Goal: Transaction & Acquisition: Purchase product/service

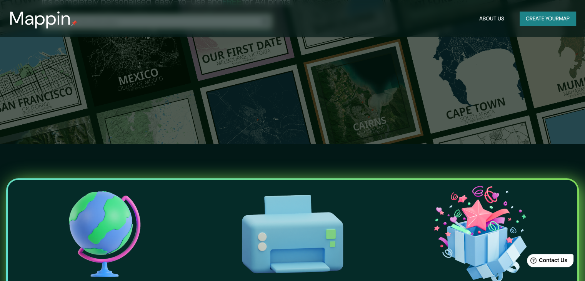
scroll to position [136, 0]
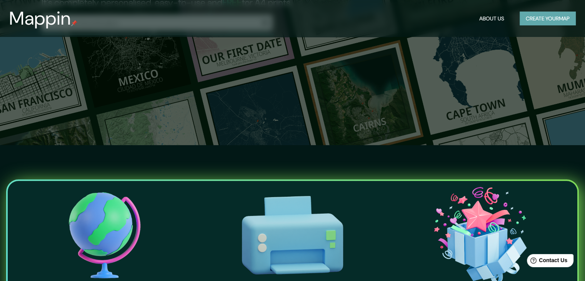
click at [552, 15] on button "Create your map" at bounding box center [548, 19] width 56 height 14
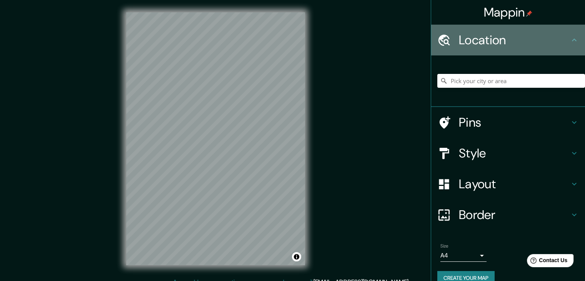
click at [570, 43] on icon at bounding box center [574, 39] width 9 height 9
click at [437, 42] on icon at bounding box center [443, 39] width 13 height 13
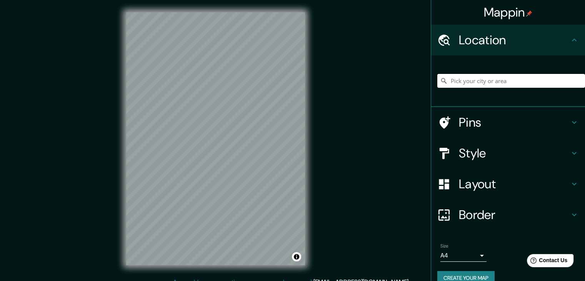
click at [469, 82] on input "Pick your city or area" at bounding box center [511, 81] width 148 height 14
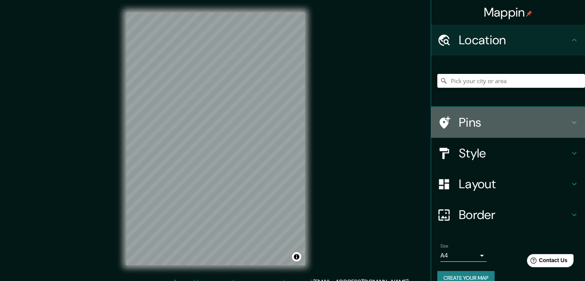
click at [466, 120] on h4 "Pins" at bounding box center [514, 122] width 111 height 15
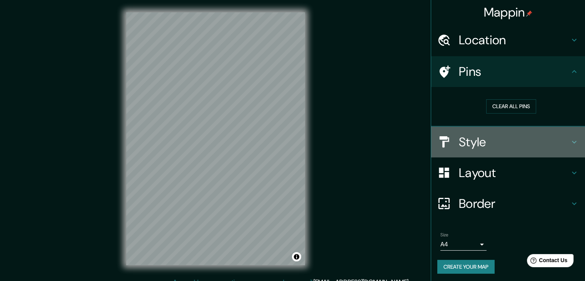
click at [489, 140] on h4 "Style" at bounding box center [514, 141] width 111 height 15
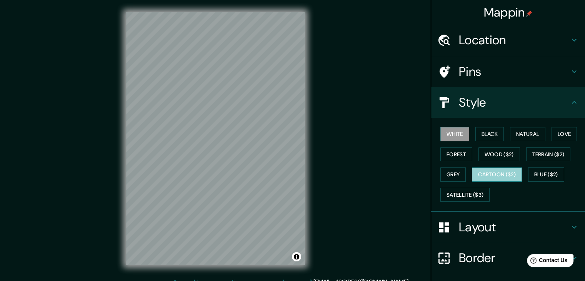
click at [483, 170] on button "Cartoon ($2)" at bounding box center [497, 174] width 50 height 14
click at [452, 170] on button "Grey" at bounding box center [453, 174] width 25 height 14
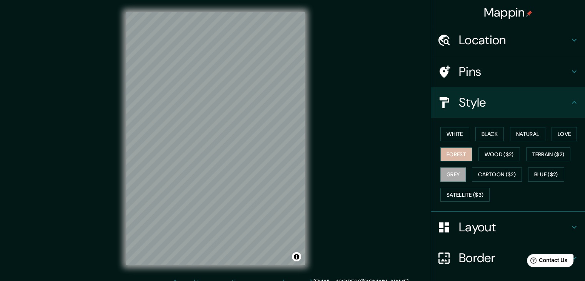
click at [452, 152] on button "Forest" at bounding box center [457, 154] width 32 height 14
click at [555, 132] on button "Love" at bounding box center [564, 134] width 25 height 14
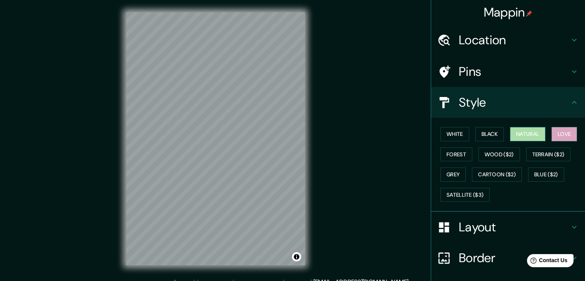
click at [516, 132] on button "Natural" at bounding box center [527, 134] width 35 height 14
click at [482, 134] on button "Black" at bounding box center [490, 134] width 29 height 14
click at [517, 130] on button "Natural" at bounding box center [527, 134] width 35 height 14
click at [483, 169] on button "Cartoon ($2)" at bounding box center [497, 174] width 50 height 14
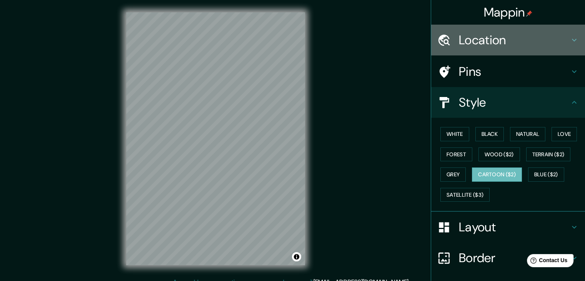
click at [570, 42] on icon at bounding box center [574, 39] width 9 height 9
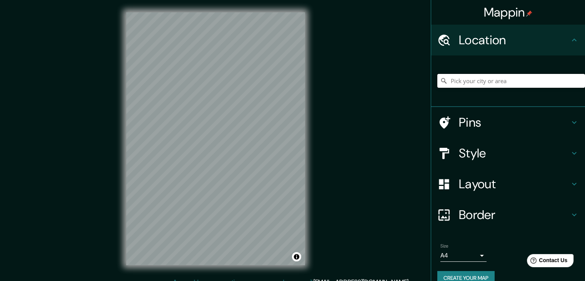
click at [501, 81] on input "Pick your city or area" at bounding box center [511, 81] width 148 height 14
type input "h"
type input "[GEOGRAPHIC_DATA]"
drag, startPoint x: 305, startPoint y: 87, endPoint x: 314, endPoint y: 34, distance: 53.4
click at [314, 34] on div "© Mapbox © OpenStreetMap Improve this map" at bounding box center [216, 138] width 204 height 277
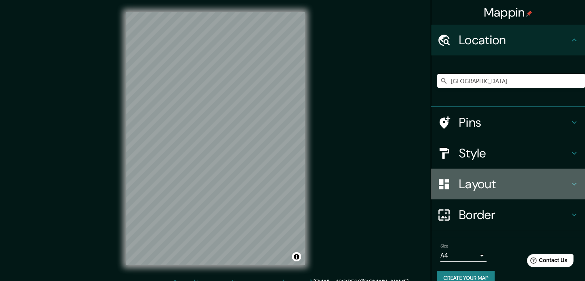
click at [469, 182] on h4 "Layout" at bounding box center [514, 183] width 111 height 15
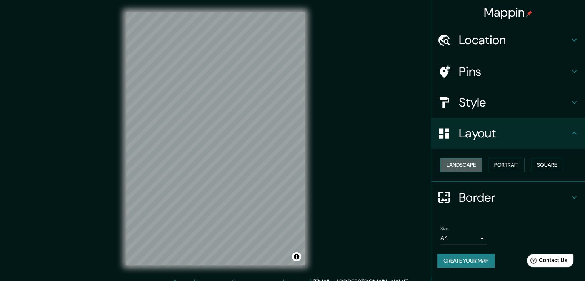
click at [463, 166] on button "Landscape" at bounding box center [462, 165] width 42 height 14
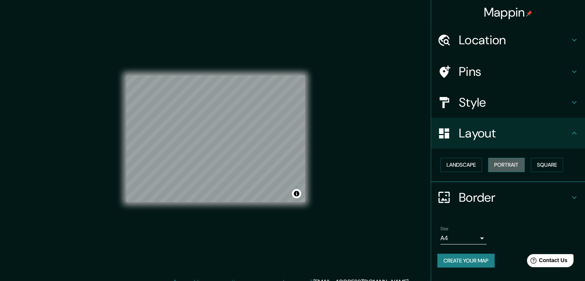
click at [500, 164] on button "Portrait" at bounding box center [506, 165] width 37 height 14
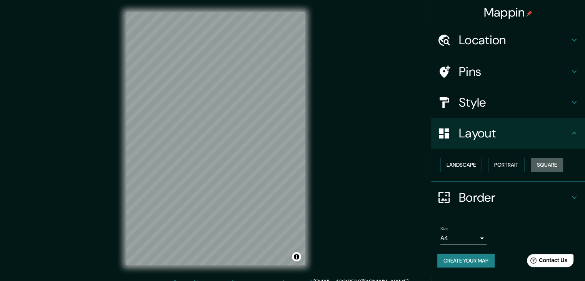
click at [540, 164] on button "Square" at bounding box center [547, 165] width 32 height 14
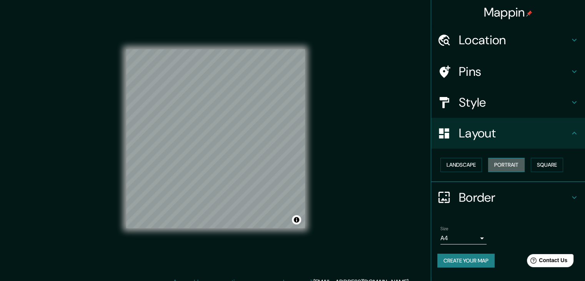
click at [514, 164] on button "Portrait" at bounding box center [506, 165] width 37 height 14
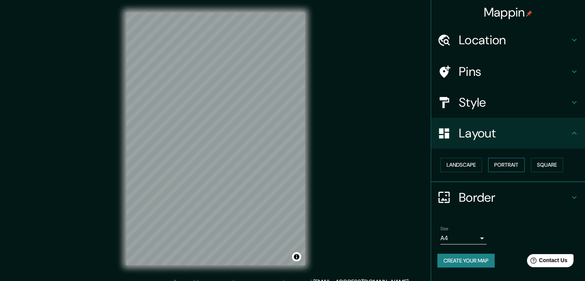
scroll to position [9, 0]
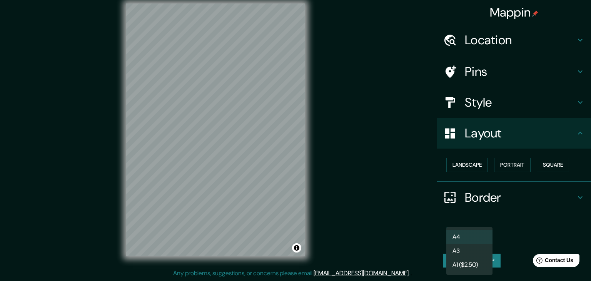
click at [480, 237] on body "Mappin Location [GEOGRAPHIC_DATA] [GEOGRAPHIC_DATA] [GEOGRAPHIC_DATA] [GEOGRAPH…" at bounding box center [295, 131] width 591 height 281
click at [456, 250] on li "A3" at bounding box center [469, 251] width 46 height 14
type input "a4"
click at [483, 237] on body "Mappin Location [GEOGRAPHIC_DATA] [GEOGRAPHIC_DATA] [GEOGRAPHIC_DATA] [GEOGRAPH…" at bounding box center [295, 131] width 591 height 281
click at [579, 195] on div at bounding box center [295, 140] width 591 height 281
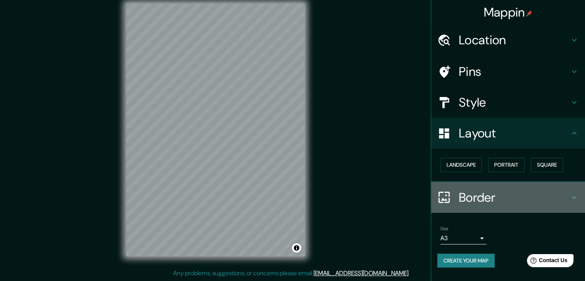
click at [574, 195] on icon at bounding box center [574, 197] width 9 height 9
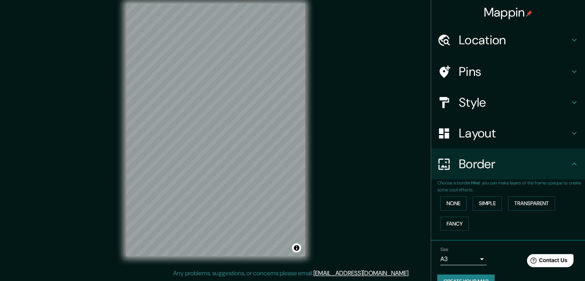
scroll to position [16, 0]
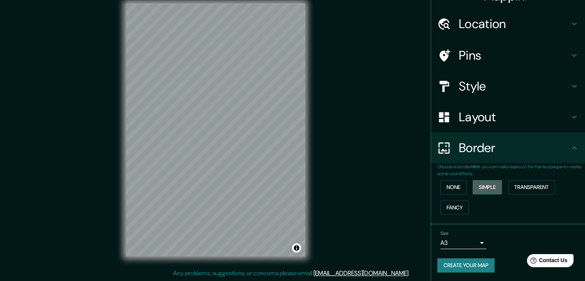
click at [486, 184] on button "Simple" at bounding box center [487, 187] width 29 height 14
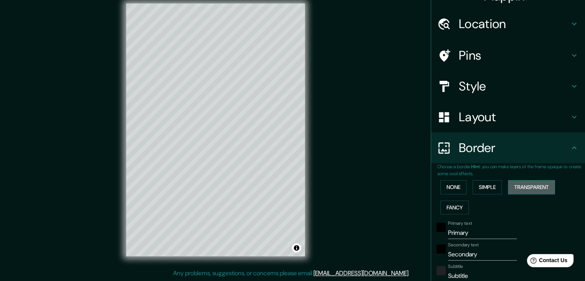
click at [510, 187] on button "Transparent" at bounding box center [531, 187] width 47 height 14
click at [455, 210] on button "Fancy" at bounding box center [455, 207] width 28 height 14
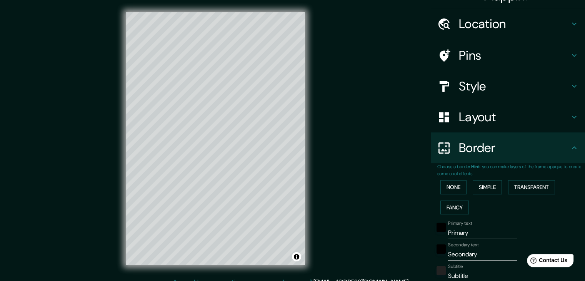
click at [388, 31] on div "Mappin Location [GEOGRAPHIC_DATA] [GEOGRAPHIC_DATA] [GEOGRAPHIC_DATA] [GEOGRAPH…" at bounding box center [292, 145] width 585 height 290
